Goal: Complete application form

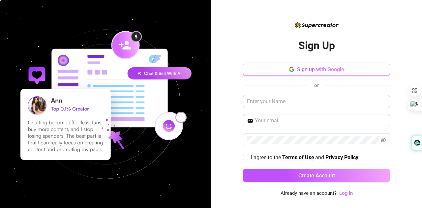
click at [300, 69] on span "Sign up with Google" at bounding box center [320, 69] width 47 height 6
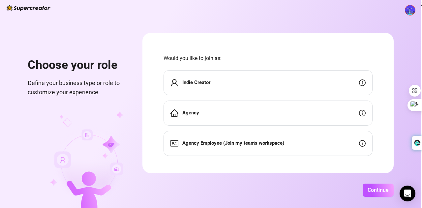
scroll to position [4, 0]
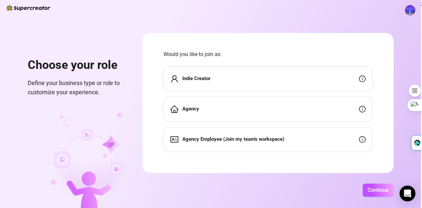
click at [221, 132] on div "Agency Employee (Join my team's workspace)" at bounding box center [268, 139] width 209 height 25
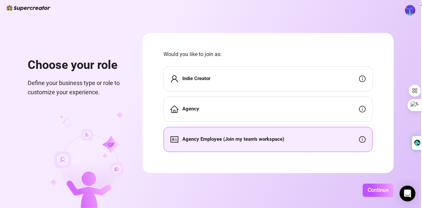
click at [225, 106] on div "Agency" at bounding box center [268, 109] width 209 height 25
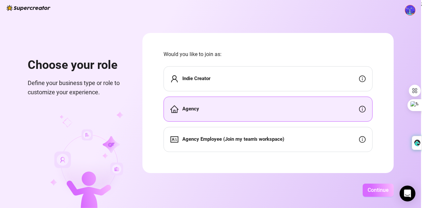
click at [367, 193] on button "Continue" at bounding box center [378, 190] width 31 height 13
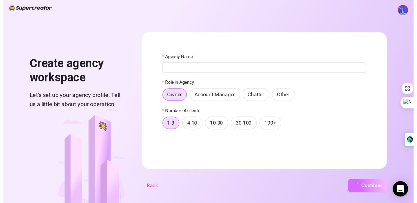
scroll to position [0, 0]
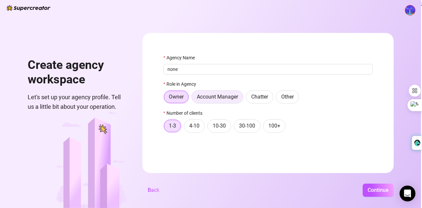
type input "none"
click at [223, 100] on span "Account Manager" at bounding box center [217, 97] width 41 height 6
click at [194, 99] on input "Account Manager" at bounding box center [194, 99] width 0 height 0
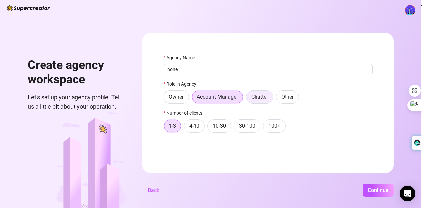
click at [260, 99] on span "Chatter" at bounding box center [259, 97] width 17 height 6
click at [248, 99] on input "Chatter" at bounding box center [248, 99] width 0 height 0
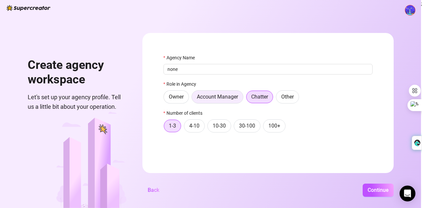
click at [228, 99] on span "Account Manager" at bounding box center [217, 97] width 41 height 6
click at [194, 99] on input "Account Manager" at bounding box center [194, 99] width 0 height 0
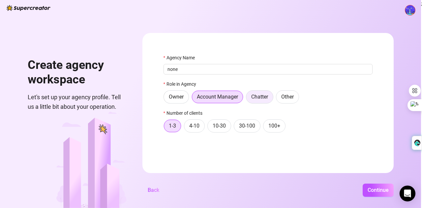
click at [255, 99] on span "Chatter" at bounding box center [259, 97] width 17 height 6
click at [248, 99] on input "Chatter" at bounding box center [248, 99] width 0 height 0
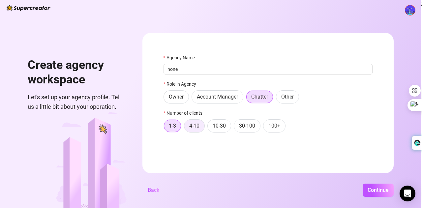
click at [195, 128] on span "4-10" at bounding box center [194, 126] width 10 height 6
click at [186, 128] on input "4-10" at bounding box center [186, 128] width 0 height 0
click at [166, 128] on label "1-3" at bounding box center [173, 125] width 18 height 13
click at [166, 128] on input "1-3" at bounding box center [166, 128] width 0 height 0
click at [369, 194] on button "Continue" at bounding box center [378, 190] width 31 height 13
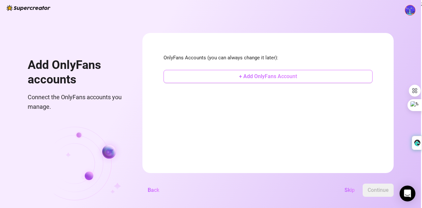
click at [237, 75] on button "+ Add OnlyFans Account" at bounding box center [268, 76] width 209 height 13
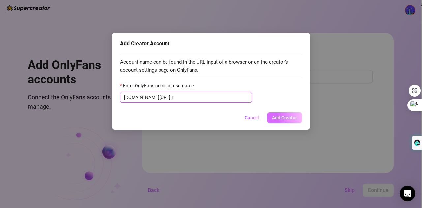
type input "j"
click at [285, 120] on span "Add Creator" at bounding box center [284, 117] width 25 height 5
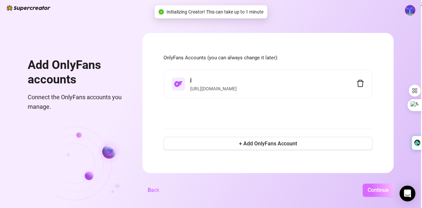
click at [372, 194] on button "Continue" at bounding box center [378, 190] width 31 height 13
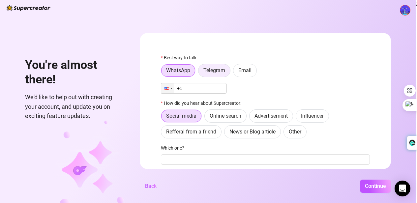
click at [215, 75] on label "Telegram" at bounding box center [214, 70] width 32 height 13
click at [200, 72] on input "Telegram" at bounding box center [200, 72] width 0 height 0
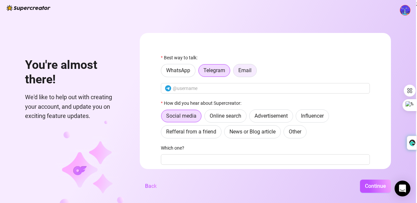
click at [240, 72] on label "Email" at bounding box center [245, 70] width 24 height 13
click at [235, 72] on input "Email" at bounding box center [235, 72] width 0 height 0
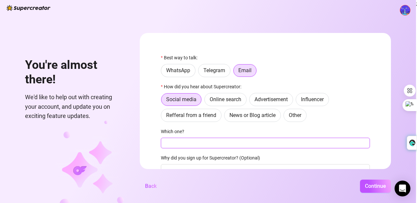
click at [189, 144] on input "Which one?" at bounding box center [265, 143] width 209 height 11
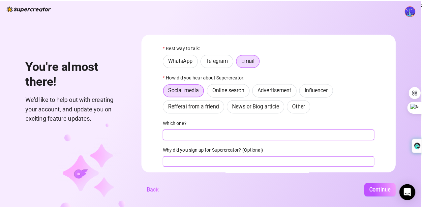
scroll to position [55, 0]
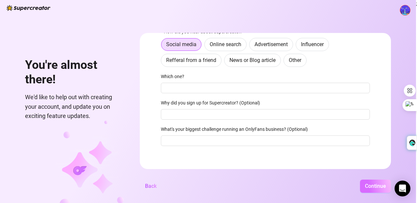
click at [364, 188] on button "Continue" at bounding box center [375, 186] width 31 height 13
